Goal: Book appointment/travel/reservation

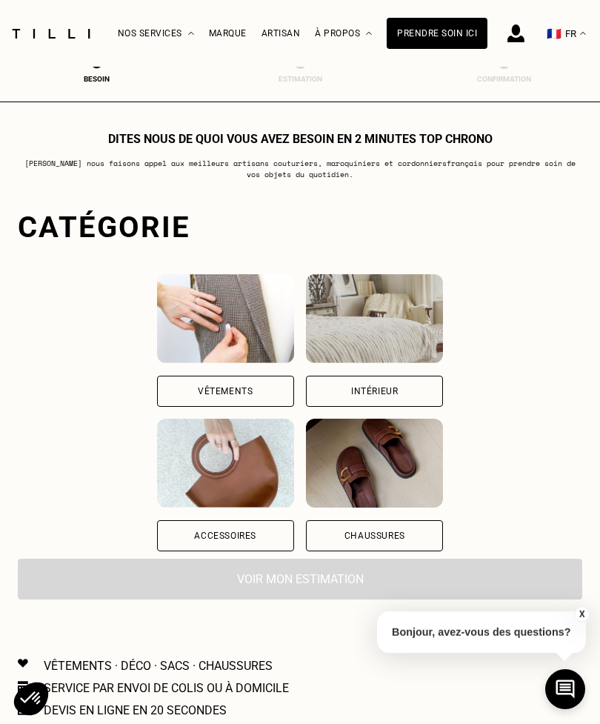
click at [227, 398] on div "Vêtements" at bounding box center [225, 391] width 137 height 31
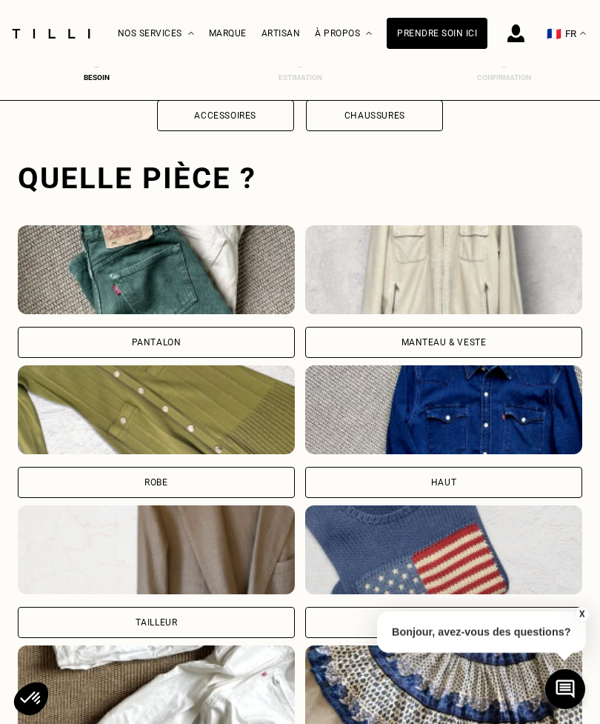
scroll to position [457, 0]
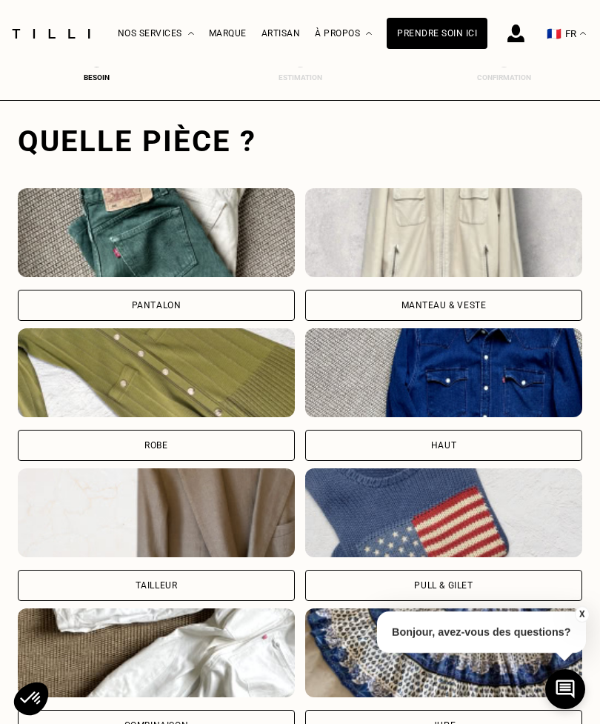
click at [219, 529] on img at bounding box center [156, 512] width 277 height 89
select select "FR"
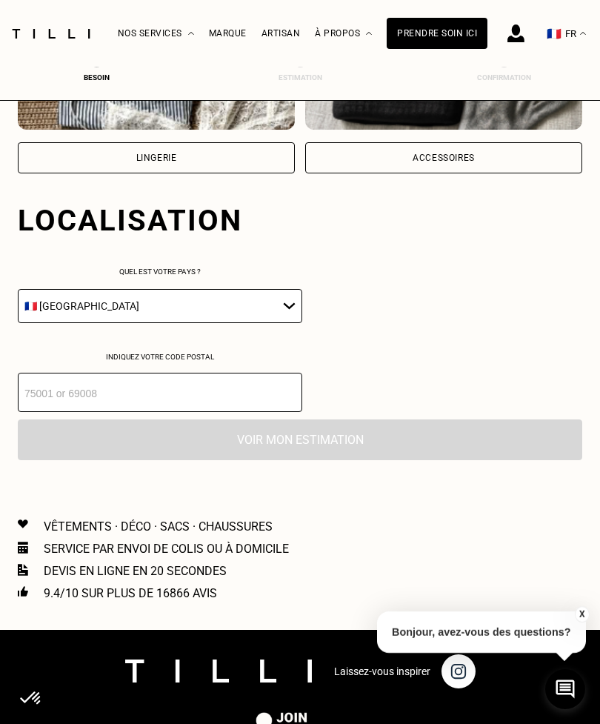
scroll to position [1385, 0]
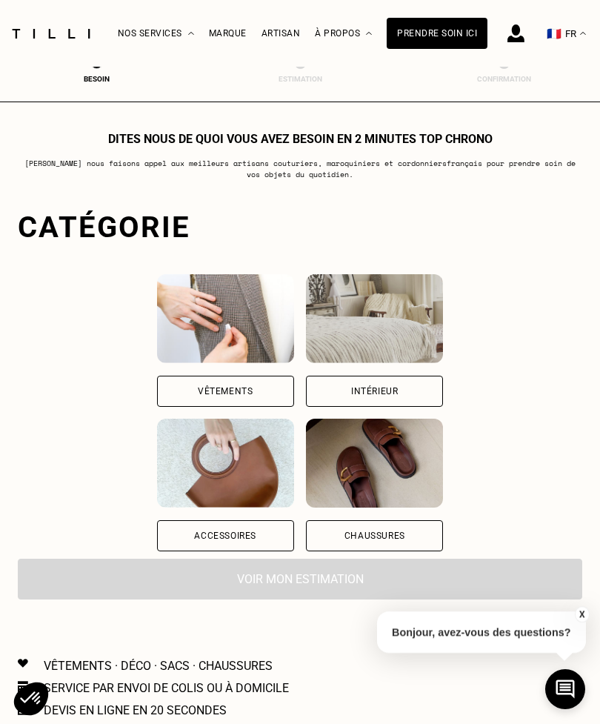
click at [222, 397] on div "Vêtements" at bounding box center [225, 391] width 137 height 31
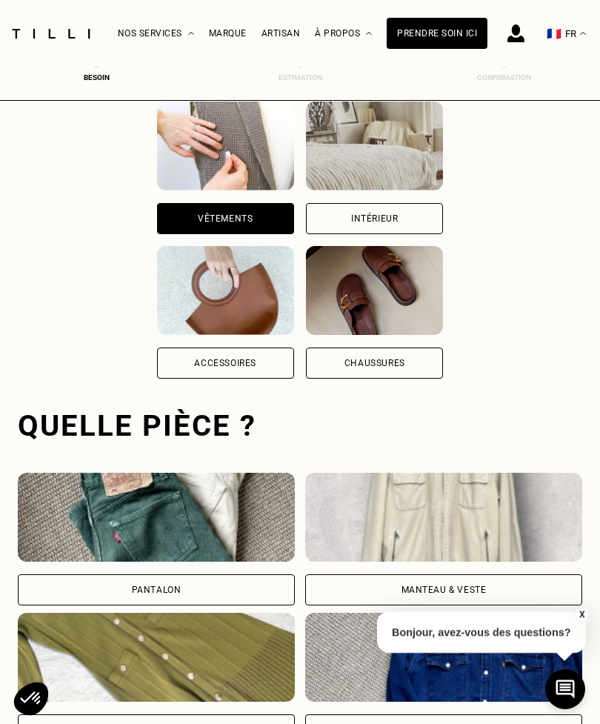
scroll to position [457, 0]
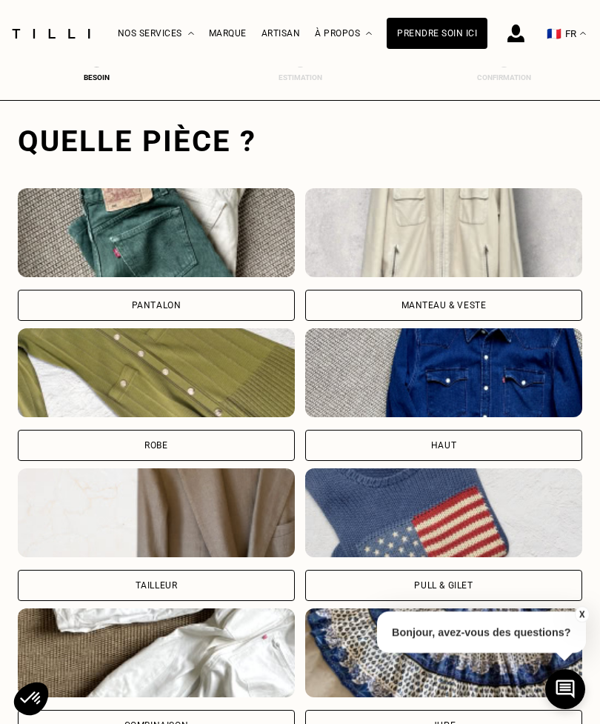
click at [173, 445] on div "Robe" at bounding box center [156, 445] width 277 height 31
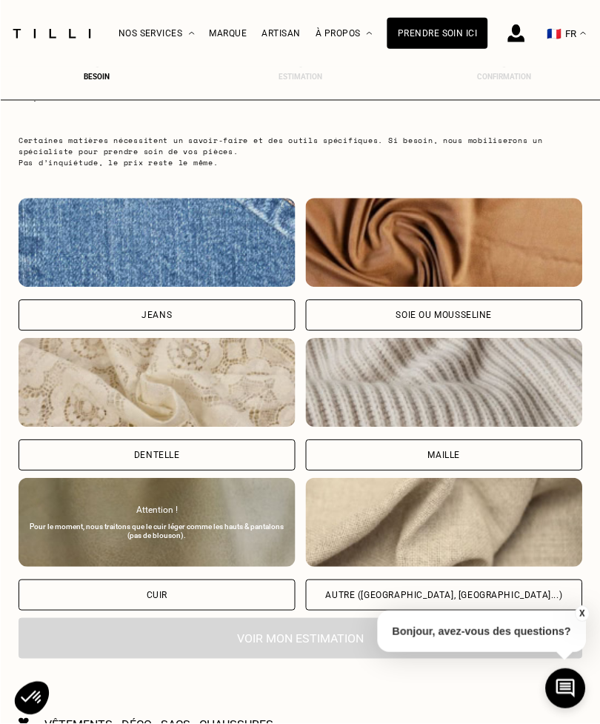
scroll to position [1437, 0]
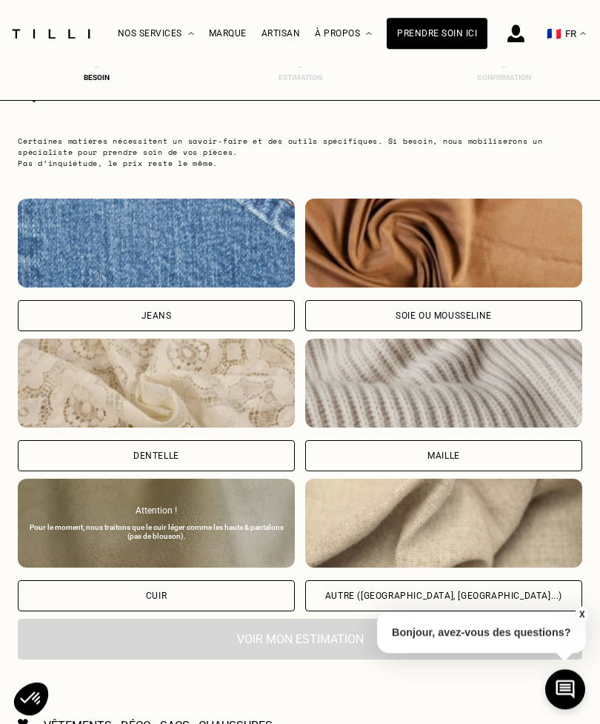
click at [427, 594] on div "Autre ([GEOGRAPHIC_DATA], [GEOGRAPHIC_DATA]...)" at bounding box center [443, 595] width 277 height 31
select select "FR"
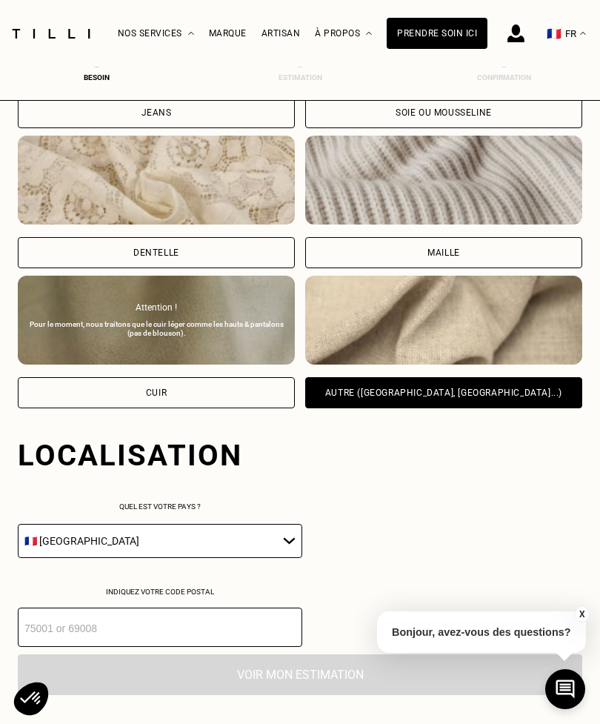
scroll to position [1958, 0]
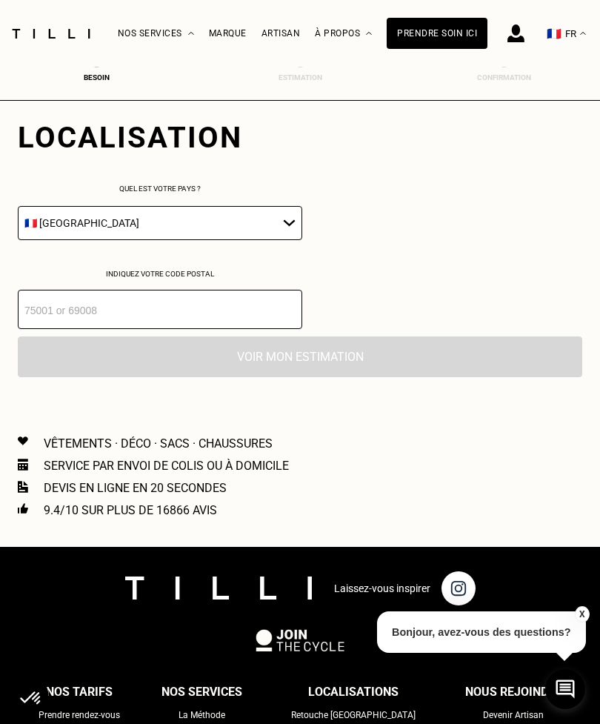
click at [131, 329] on input "number" at bounding box center [160, 309] width 285 height 39
type input "56110"
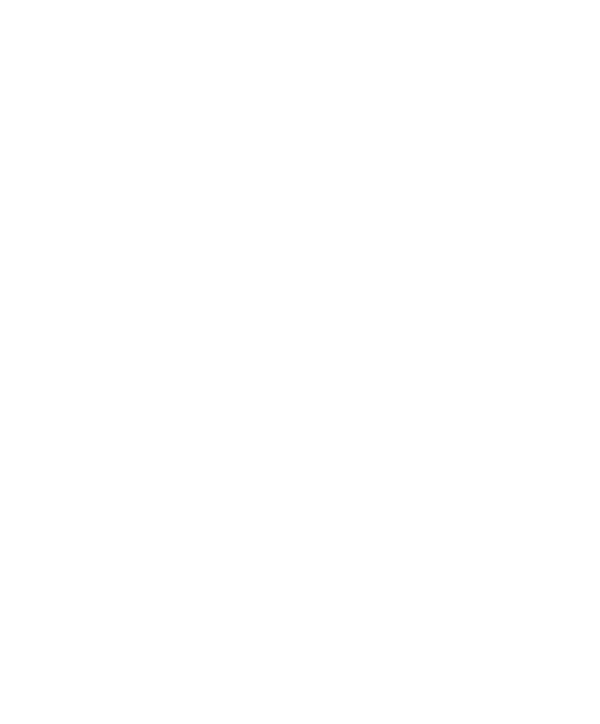
scroll to position [482, 0]
